Goal: Transaction & Acquisition: Purchase product/service

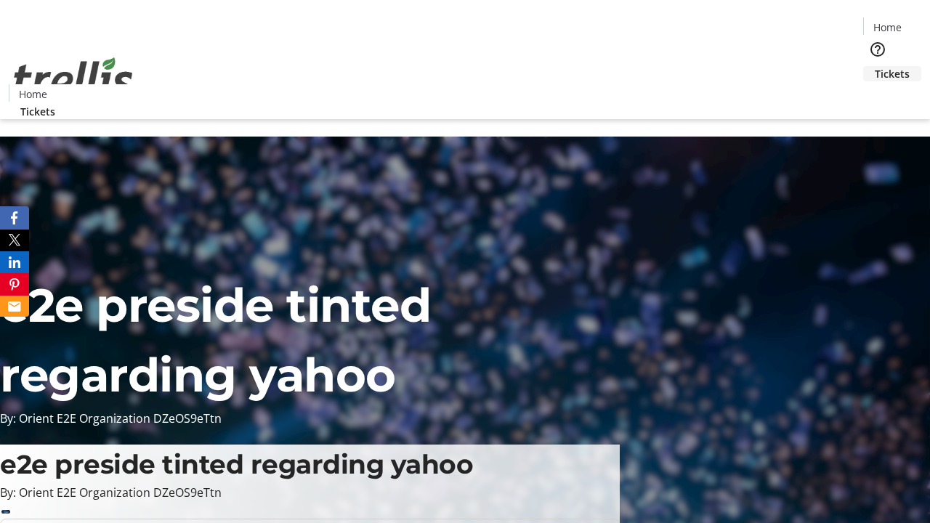
click at [875, 66] on span "Tickets" at bounding box center [892, 73] width 35 height 15
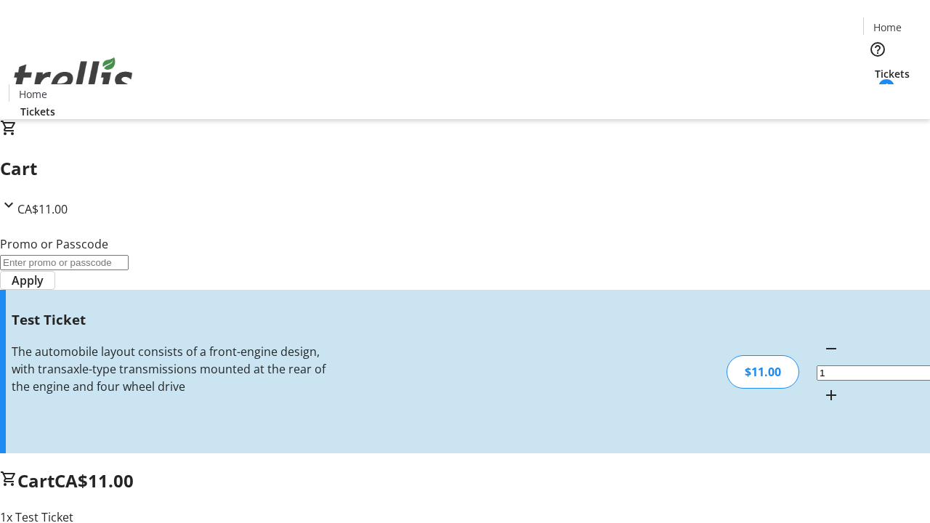
type input "UNLOCK"
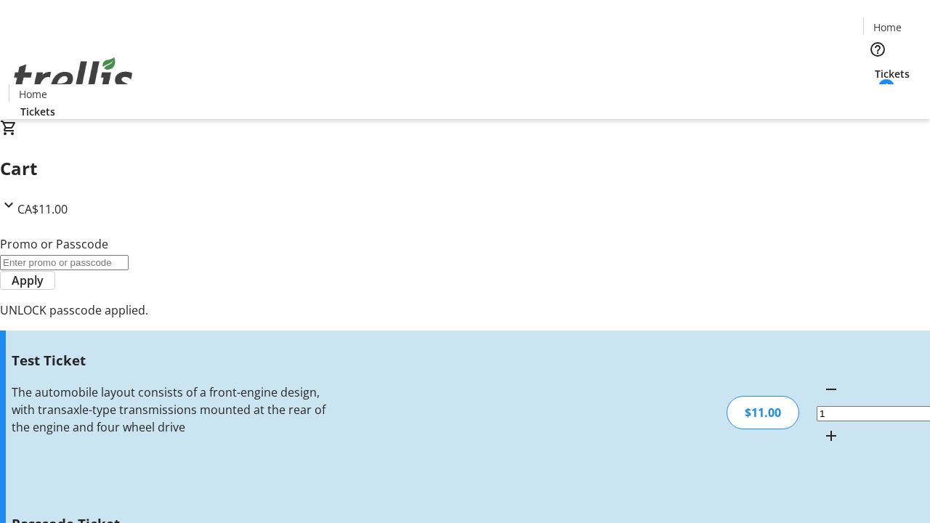
type input "5"
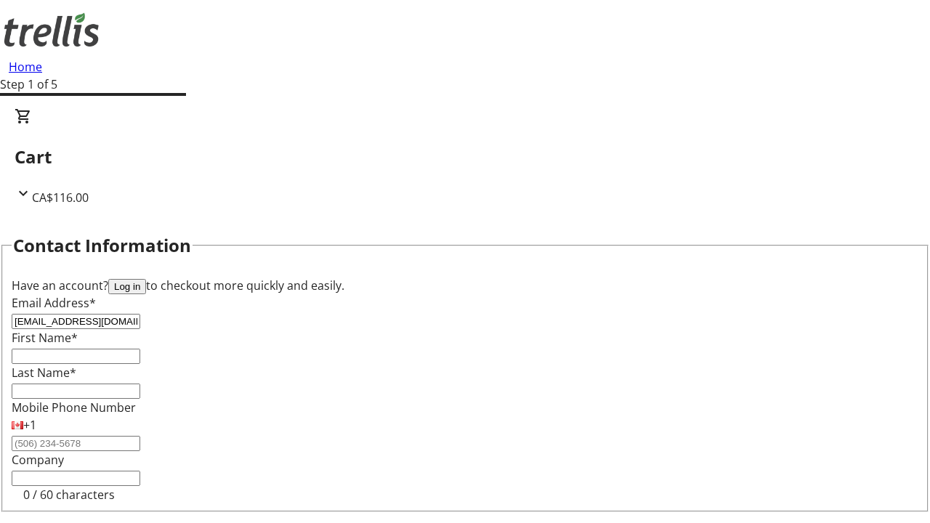
type input "[EMAIL_ADDRESS][DOMAIN_NAME]"
type input "Joshuah"
type input "[PERSON_NAME]"
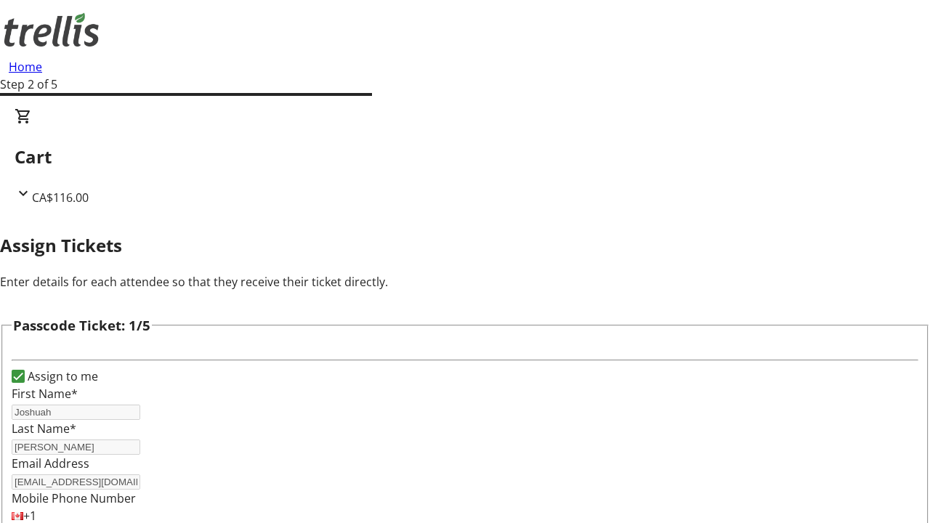
type input "[PERSON_NAME]"
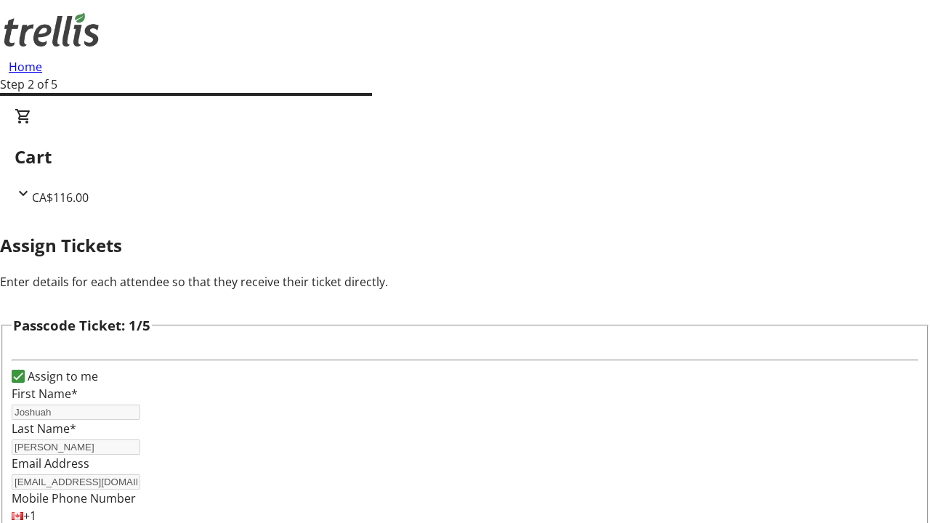
type input "[PERSON_NAME]"
checkbox input "true"
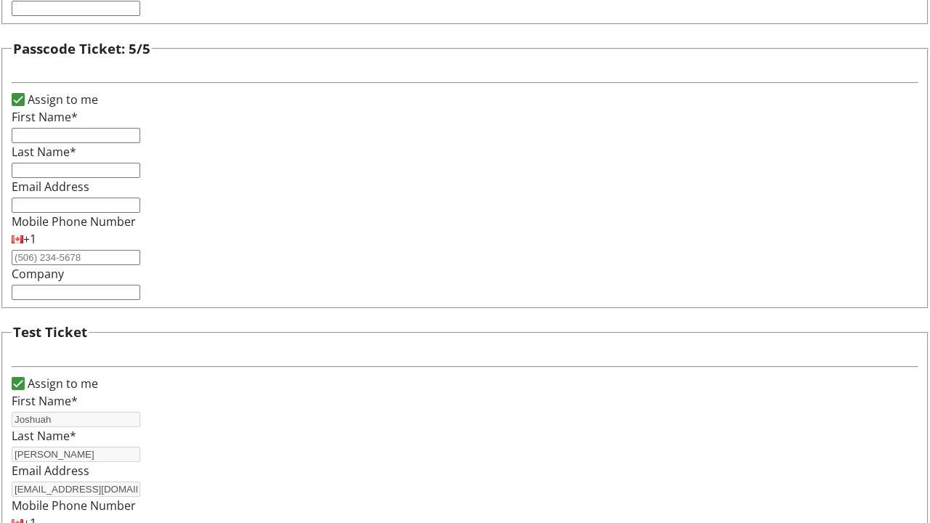
type input "Joshuah"
type input "[PERSON_NAME]"
type input "[EMAIL_ADDRESS][DOMAIN_NAME]"
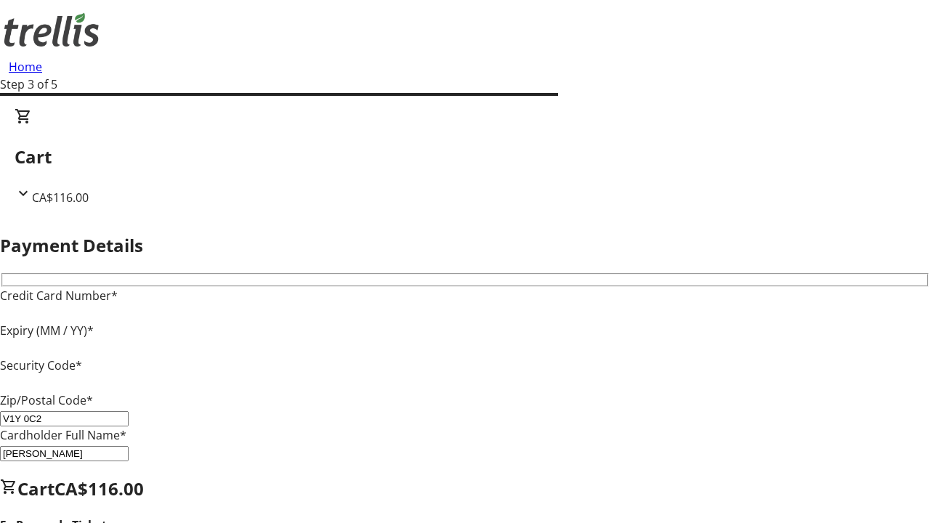
type input "V1Y 0C2"
